Goal: Transaction & Acquisition: Purchase product/service

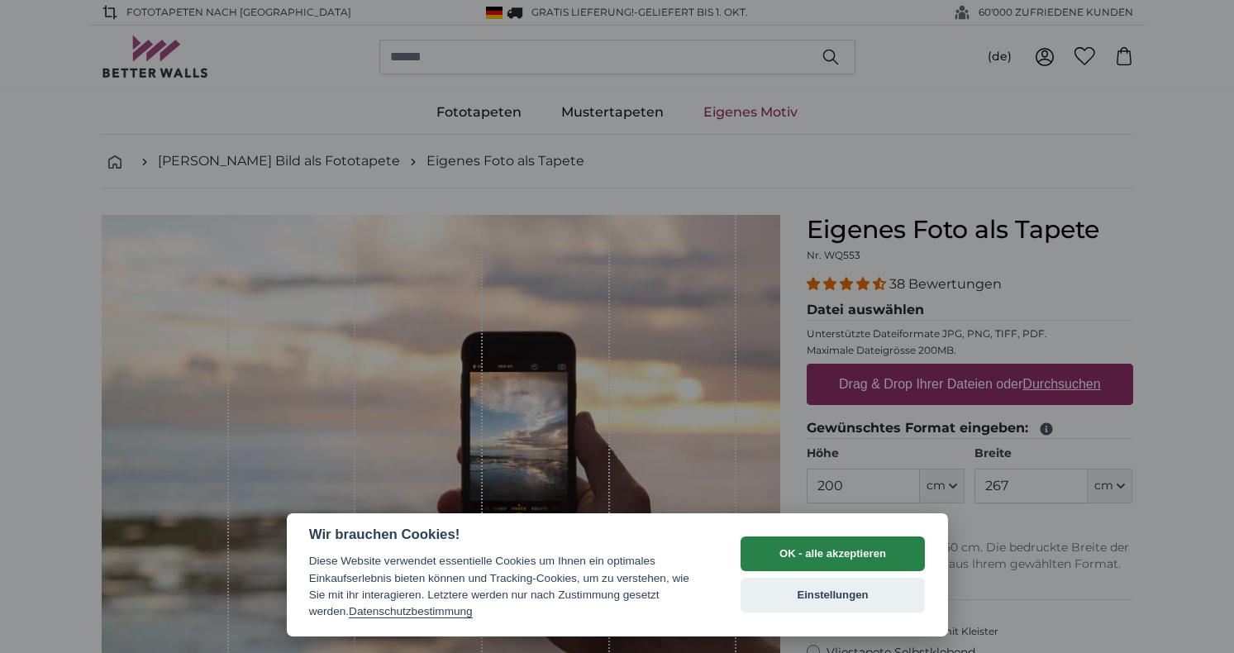
click at [814, 555] on button "OK - alle akzeptieren" at bounding box center [833, 554] width 185 height 35
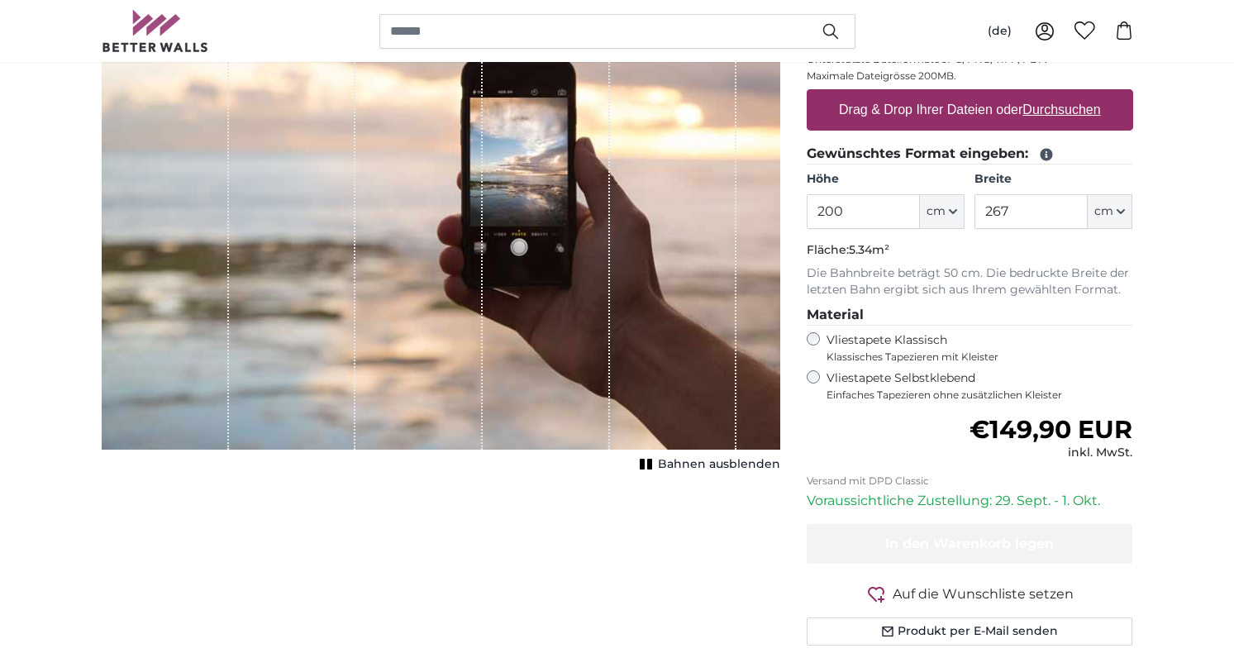
scroll to position [285, 0]
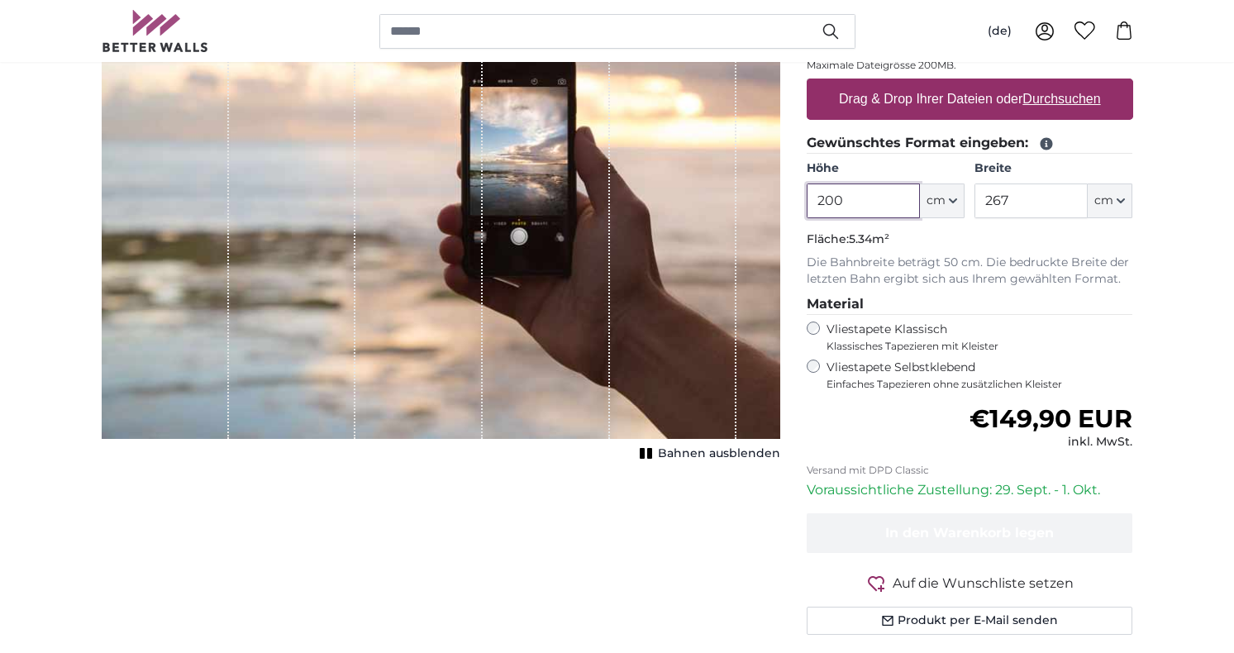
drag, startPoint x: 891, startPoint y: 202, endPoint x: 794, endPoint y: 193, distance: 97.1
click at [794, 193] on div "Eigenes Foto als Tapete Nr. WQ553 38 Bewertungen Datei auswählen Unterstützte D…" at bounding box center [970, 302] width 353 height 745
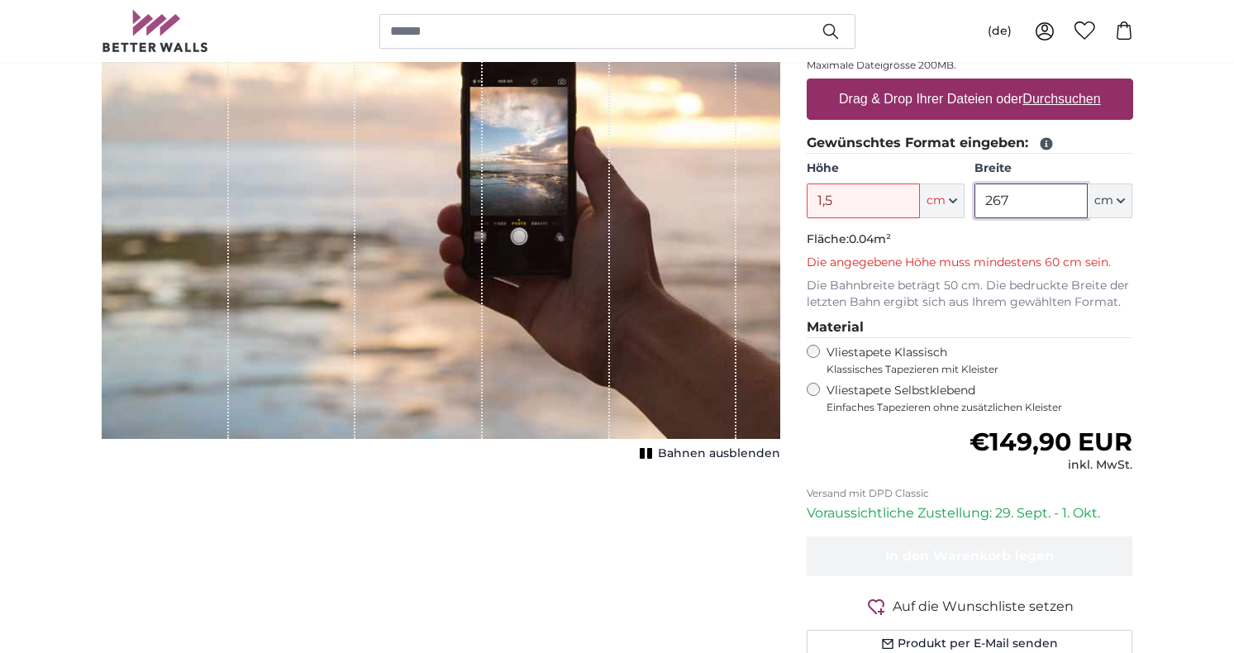
drag, startPoint x: 1022, startPoint y: 203, endPoint x: 969, endPoint y: 198, distance: 53.2
click at [969, 198] on div "Höhe 1,5 ft cm Centimeter (cm) Inches (inch) Feet (ft. in.) Breite 267 ft cm Ce…" at bounding box center [970, 189] width 327 height 58
drag, startPoint x: 838, startPoint y: 200, endPoint x: 800, endPoint y: 199, distance: 38.0
click at [800, 199] on div "Eigenes Foto als Tapete Nr. WQ553 38 Bewertungen Datei auswählen Unterstützte D…" at bounding box center [970, 314] width 353 height 768
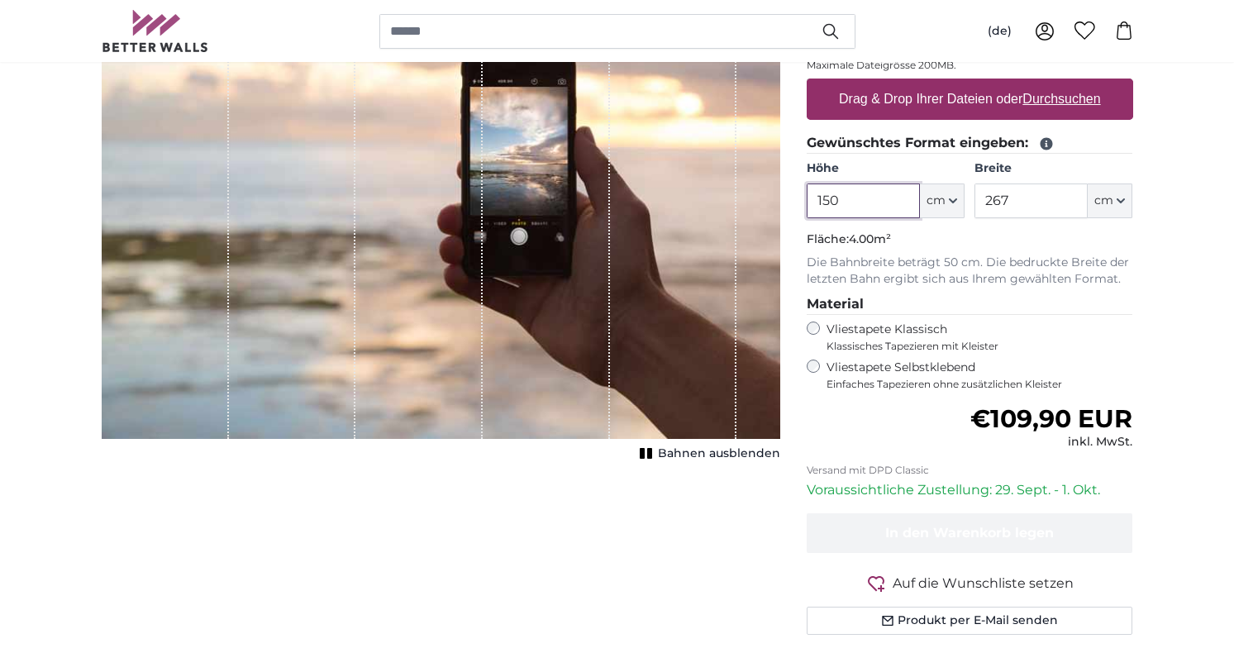
type input "150"
drag, startPoint x: 1013, startPoint y: 204, endPoint x: 986, endPoint y: 198, distance: 27.9
click at [986, 198] on input "267" at bounding box center [1031, 201] width 113 height 35
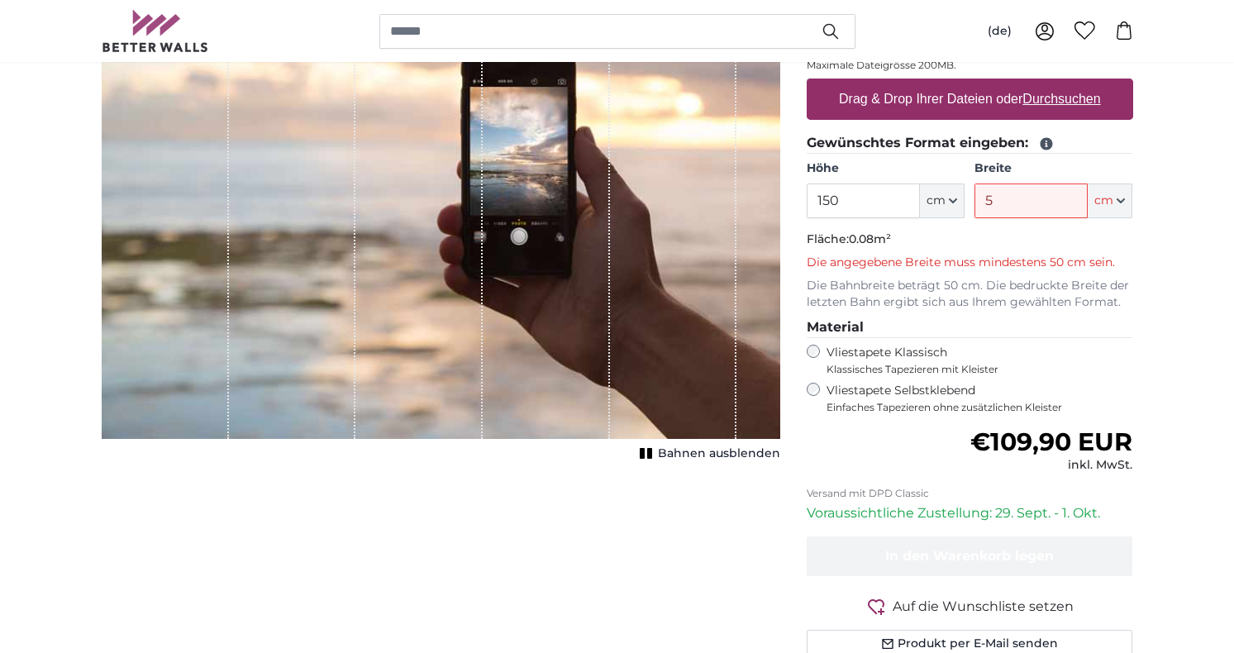
click at [1016, 208] on input "5" at bounding box center [1031, 201] width 113 height 35
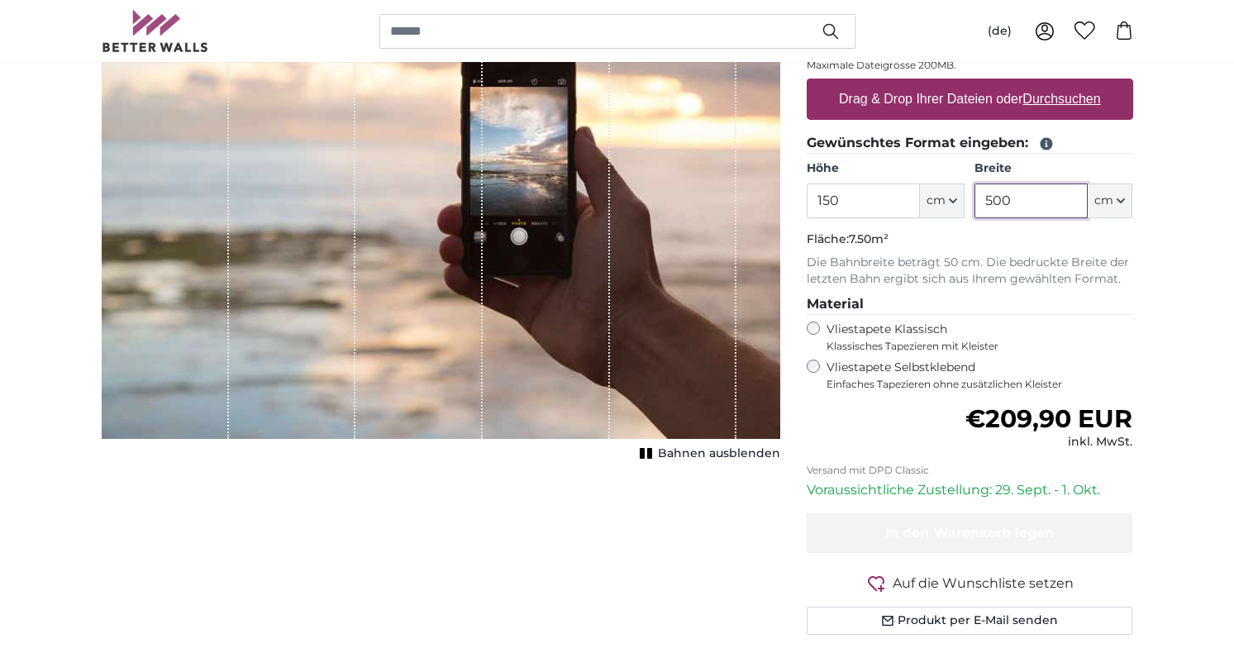
type input "500"
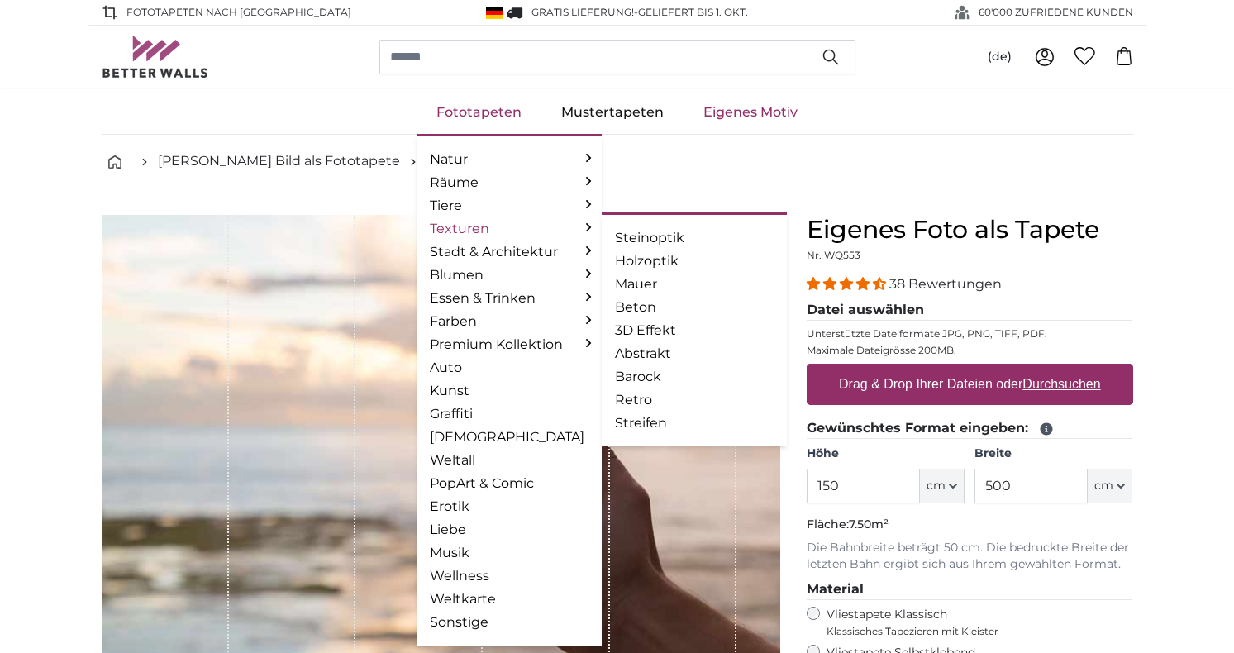
click at [472, 224] on link "Texturen" at bounding box center [509, 229] width 159 height 20
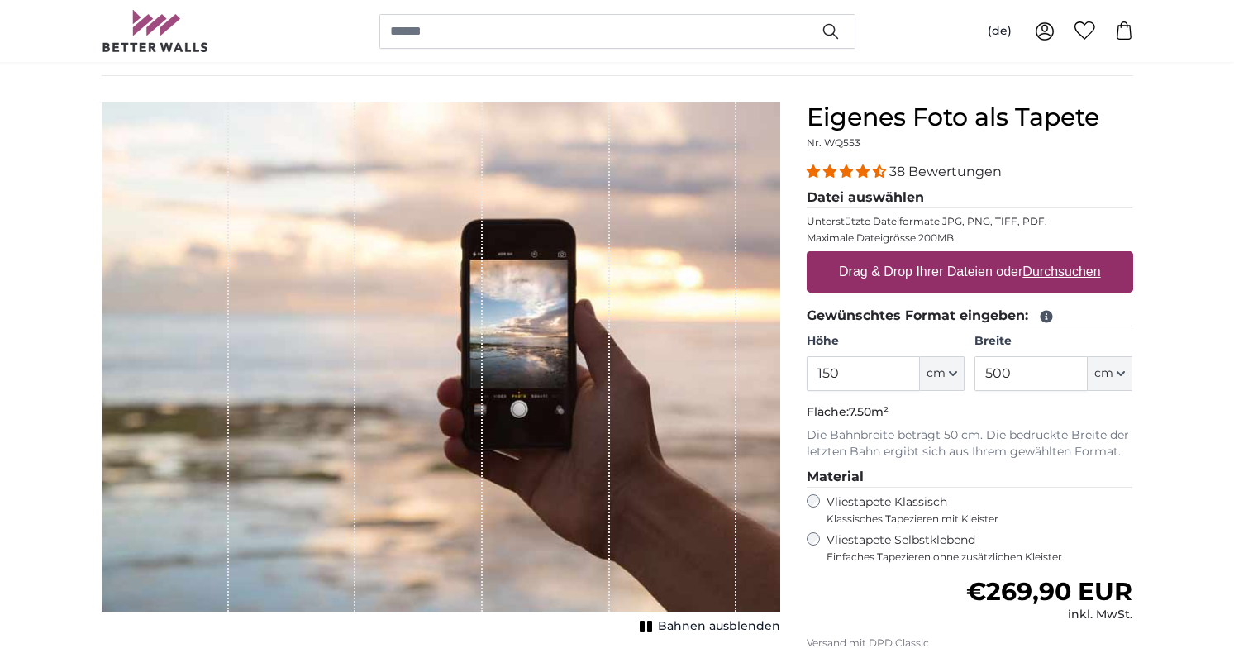
scroll to position [122, 0]
